Goal: Task Accomplishment & Management: Use online tool/utility

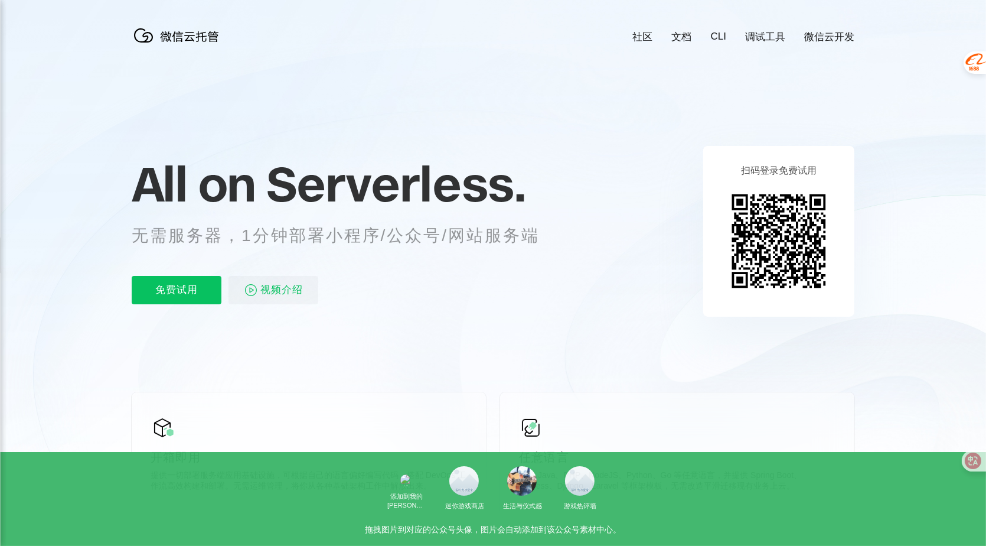
scroll to position [0, 2100]
click at [176, 292] on p "免费试用" at bounding box center [177, 290] width 90 height 28
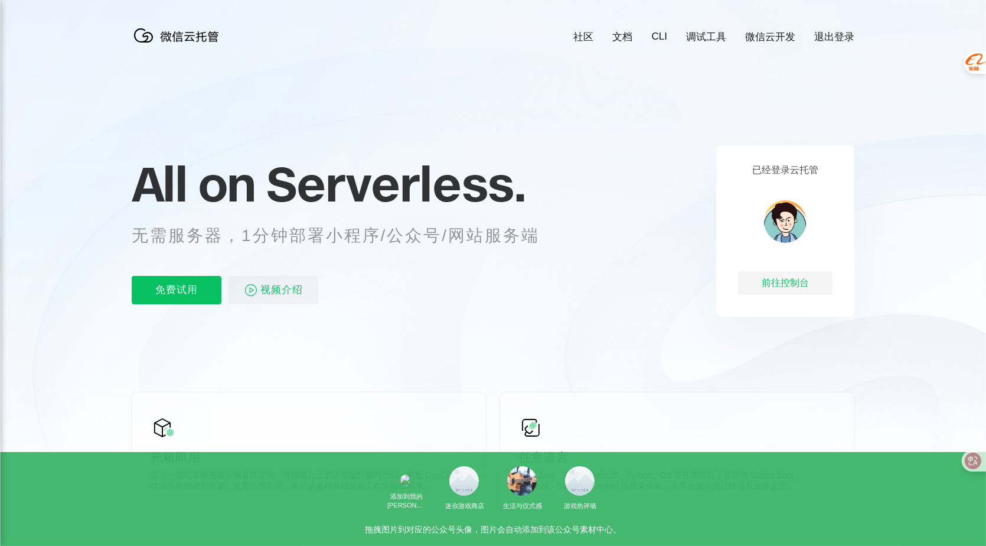
scroll to position [0, 2100]
click at [1, 245] on icon at bounding box center [493, 319] width 1134 height 638
click at [793, 286] on div "前往控制台" at bounding box center [785, 283] width 94 height 24
